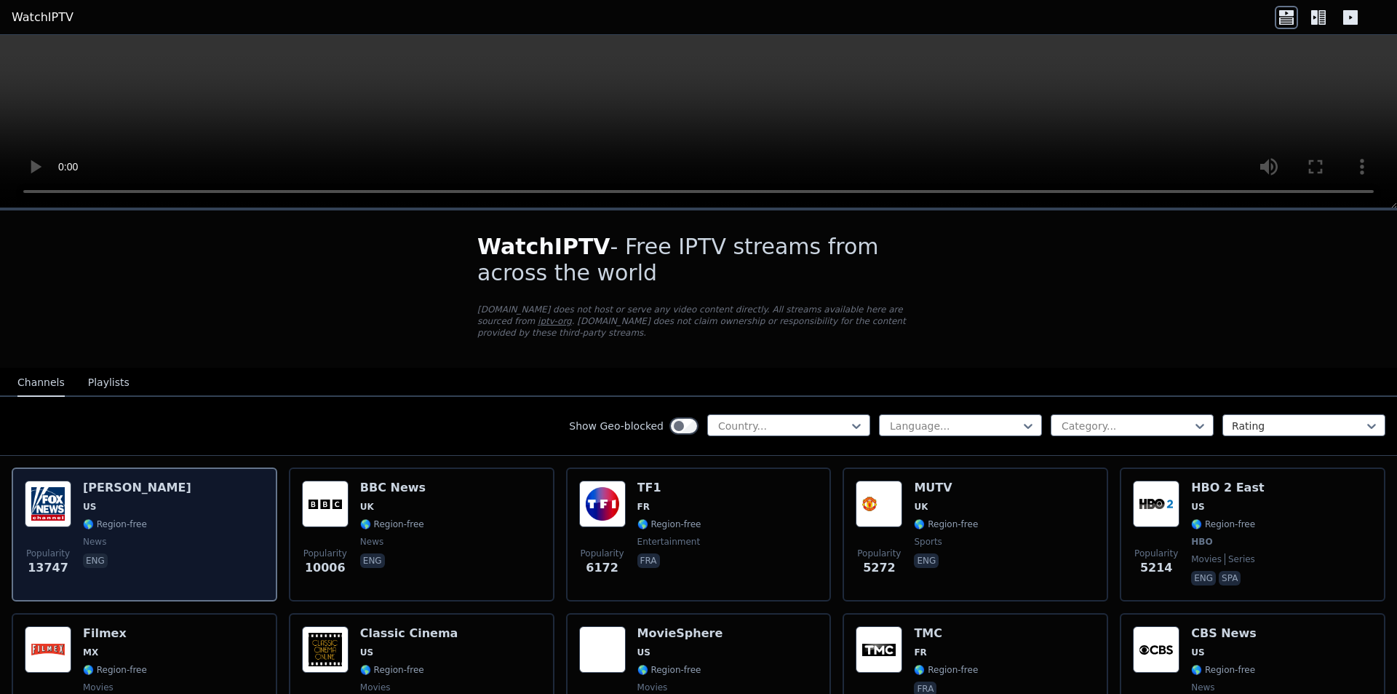
click at [19, 480] on div "Popularity 13747 [PERSON_NAME] US 🌎 Region-free news eng" at bounding box center [145, 534] width 266 height 134
click at [220, 524] on div "Popularity 13747 [PERSON_NAME] US 🌎 Region-free news eng" at bounding box center [144, 534] width 239 height 108
click at [130, 484] on div "[PERSON_NAME] US 🌎 Region-free news eng" at bounding box center [137, 534] width 108 height 108
click at [50, 559] on span "13747" at bounding box center [48, 567] width 41 height 17
drag, startPoint x: 56, startPoint y: 560, endPoint x: 23, endPoint y: 560, distance: 33.5
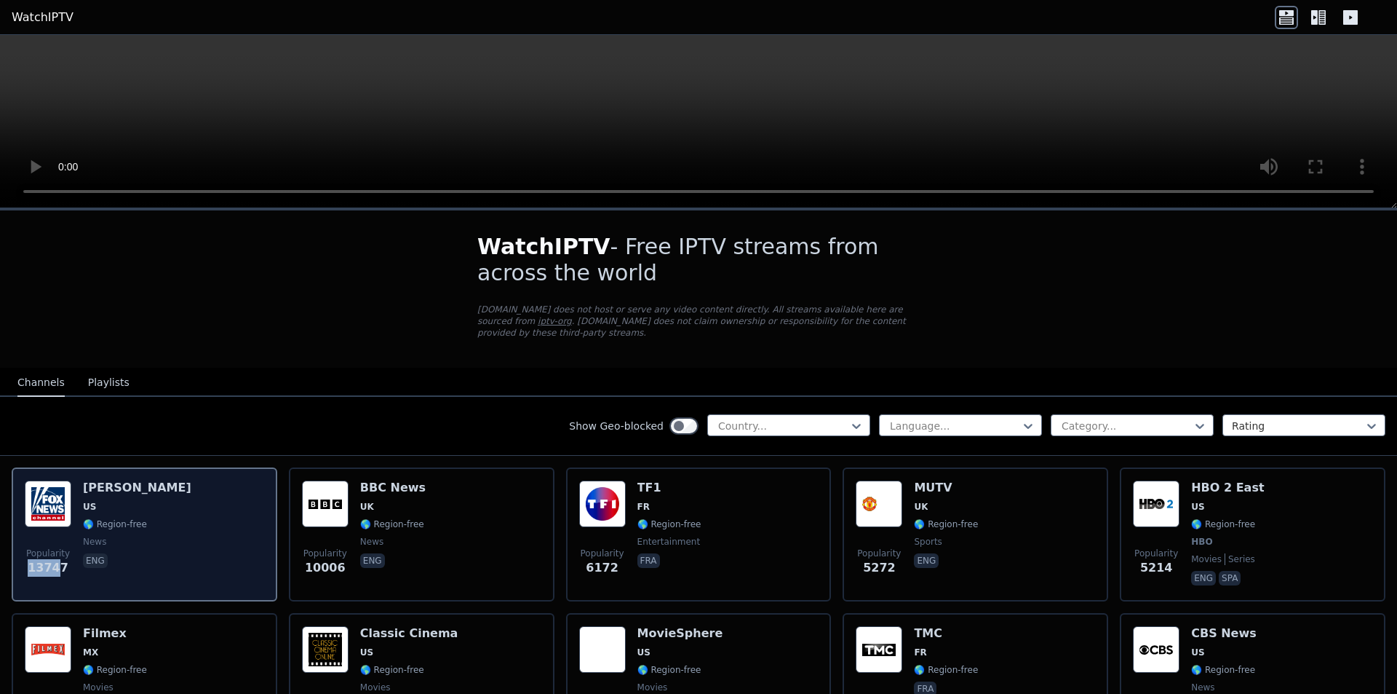
click at [23, 560] on div "Popularity 13747 [PERSON_NAME] US 🌎 Region-free news eng" at bounding box center [145, 534] width 266 height 134
click at [94, 557] on span "eng" at bounding box center [137, 561] width 108 height 17
click at [60, 480] on img at bounding box center [48, 503] width 47 height 47
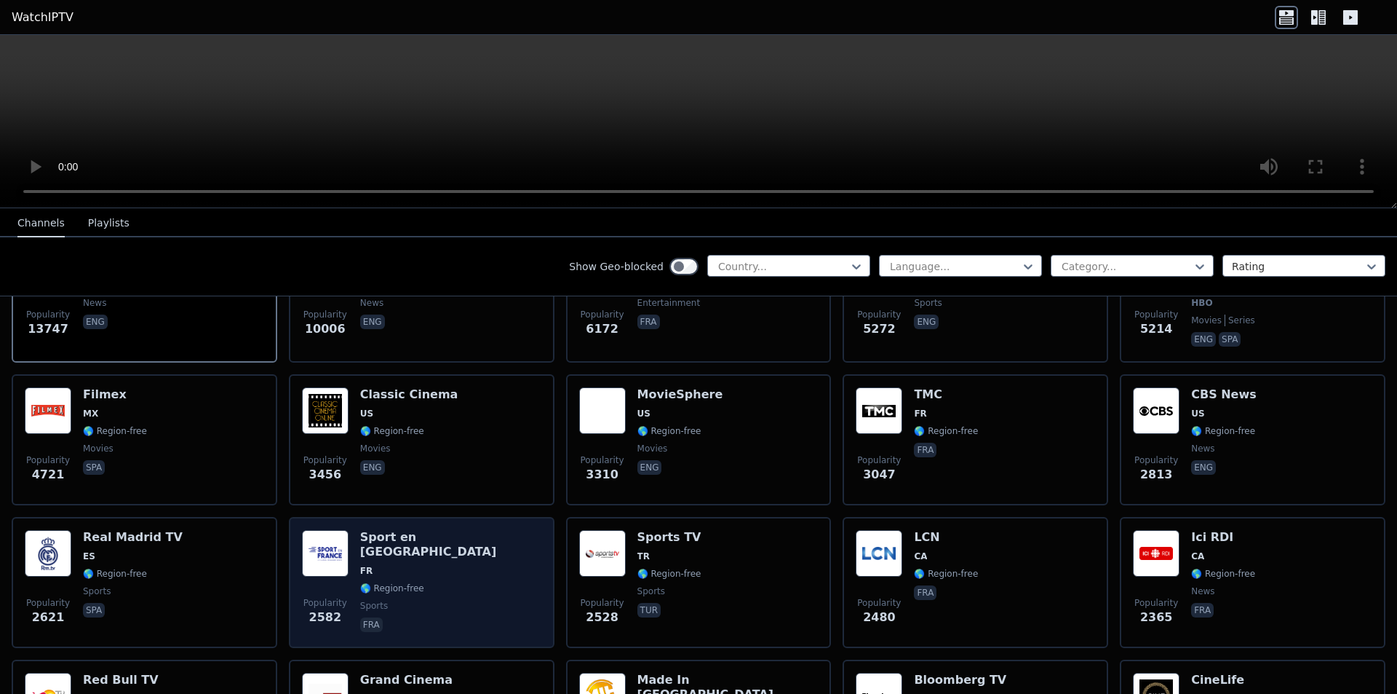
scroll to position [291, 0]
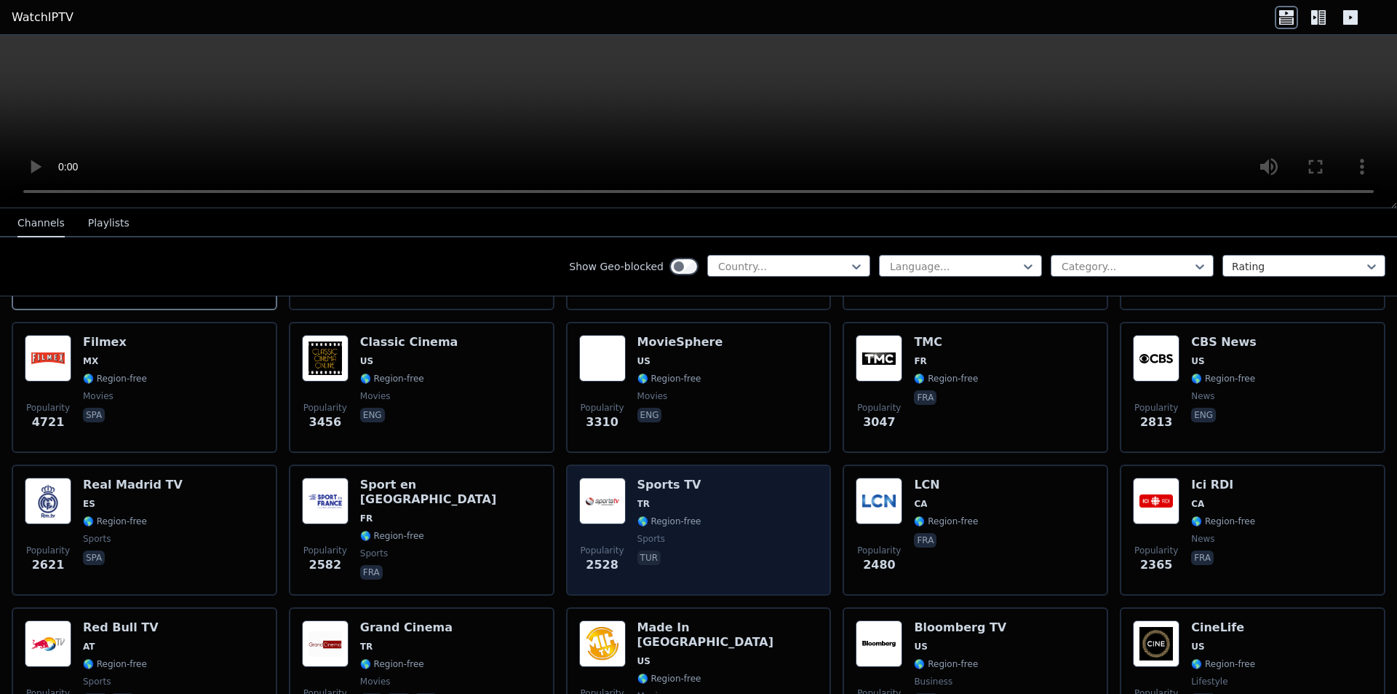
click at [694, 485] on div "Popularity 2528 Sports TV TR 🌎 Region-free sports tur" at bounding box center [698, 529] width 239 height 105
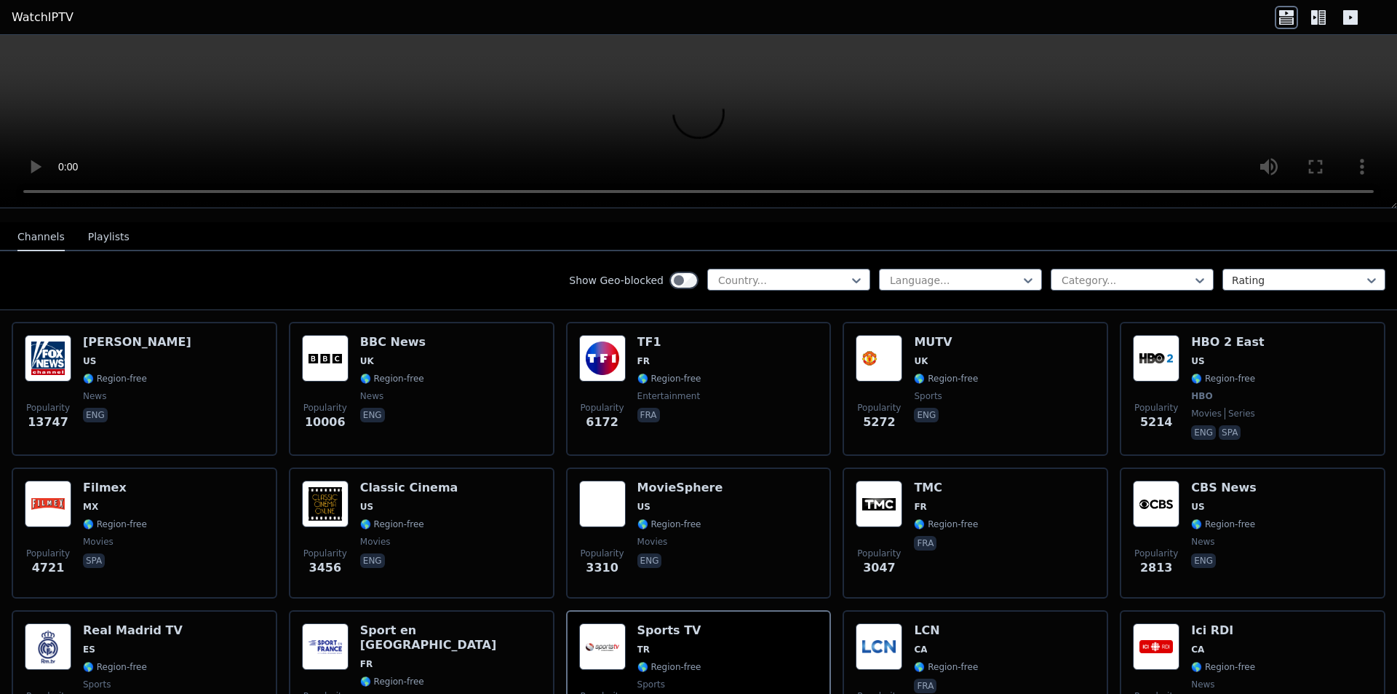
scroll to position [509, 0]
